Goal: Navigation & Orientation: Find specific page/section

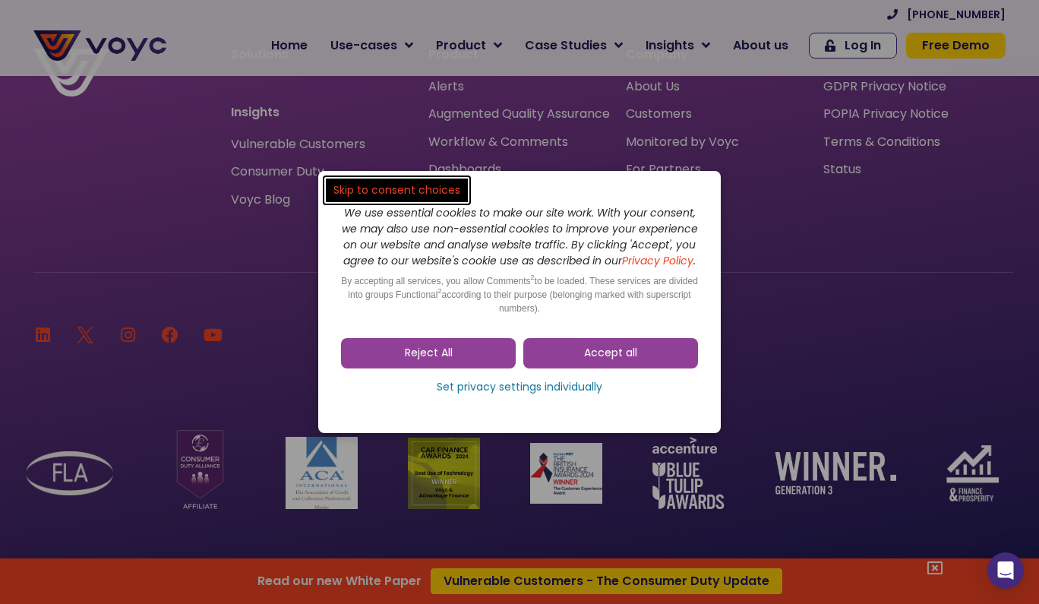
click at [577, 194] on div "We use essential cookies to make our site work. With your consent, we may also …" at bounding box center [519, 262] width 357 height 137
click at [612, 194] on div "We use essential cookies to make our site work. With your consent, we may also …" at bounding box center [519, 262] width 357 height 137
click at [626, 184] on div "We use essential cookies to make our site work. With your consent, we may also …" at bounding box center [519, 301] width 403 height 261
click at [626, 183] on div "We use essential cookies to make our site work. With your consent, we may also …" at bounding box center [519, 301] width 403 height 261
click at [645, 176] on div "We use essential cookies to make our site work. With your consent, we may also …" at bounding box center [519, 301] width 403 height 261
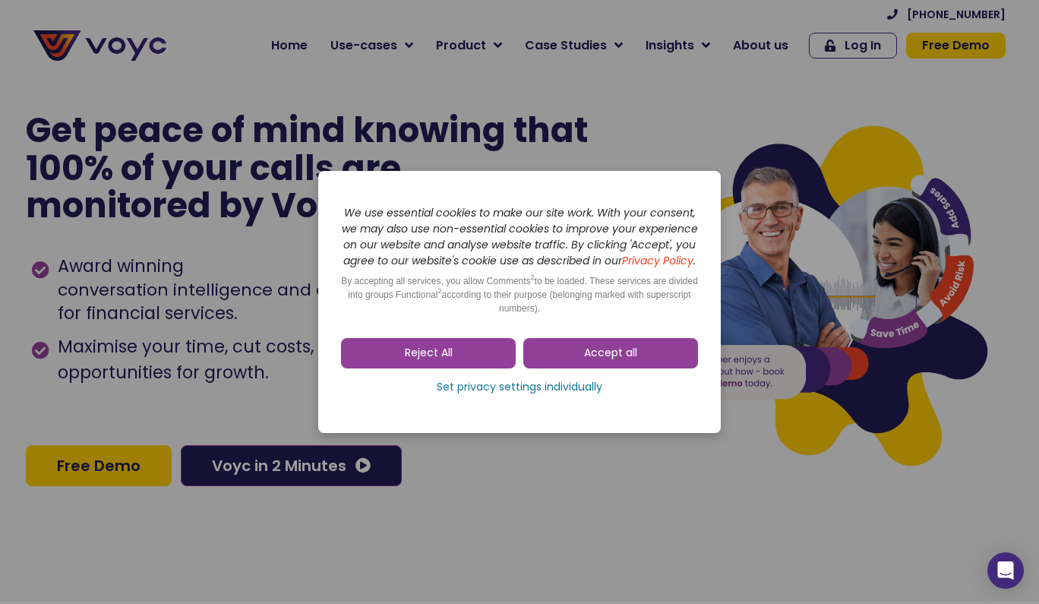
click at [606, 361] on span "Accept all" at bounding box center [610, 353] width 53 height 15
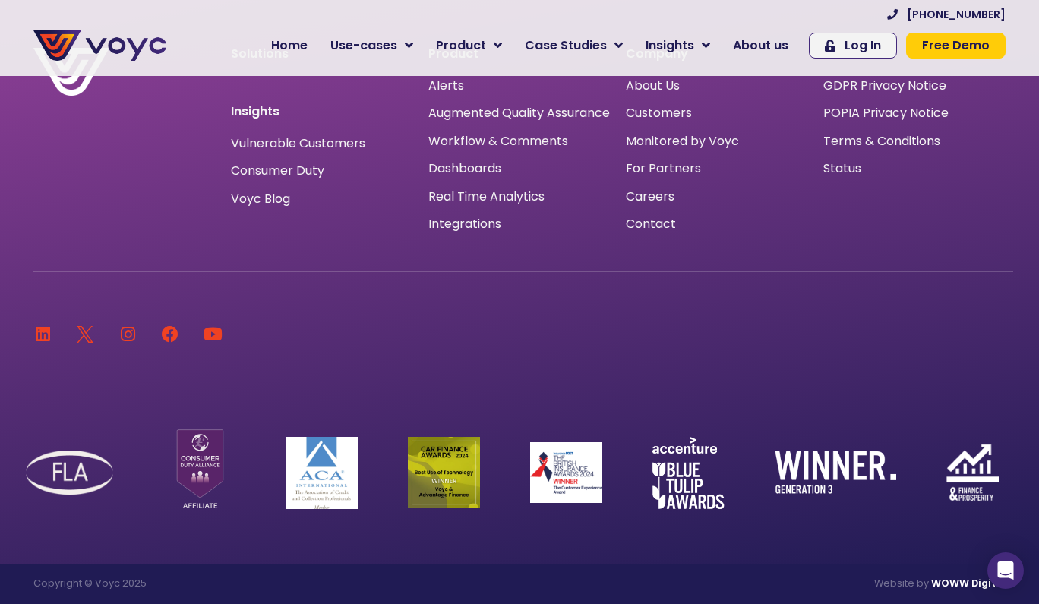
scroll to position [10087, 0]
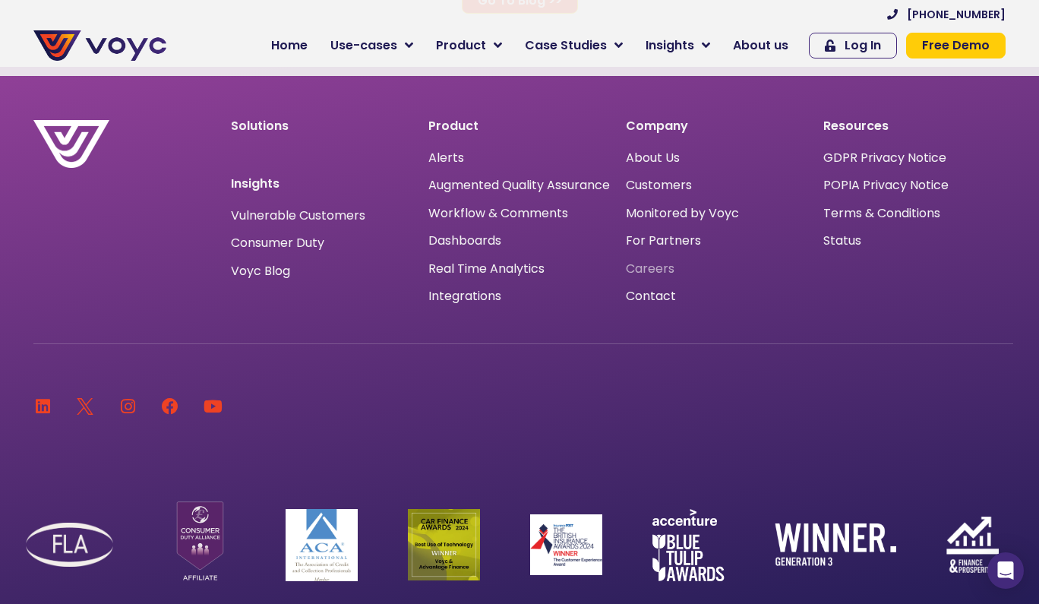
click at [649, 269] on span "Careers" at bounding box center [650, 269] width 49 height 0
